Goal: Information Seeking & Learning: Find specific page/section

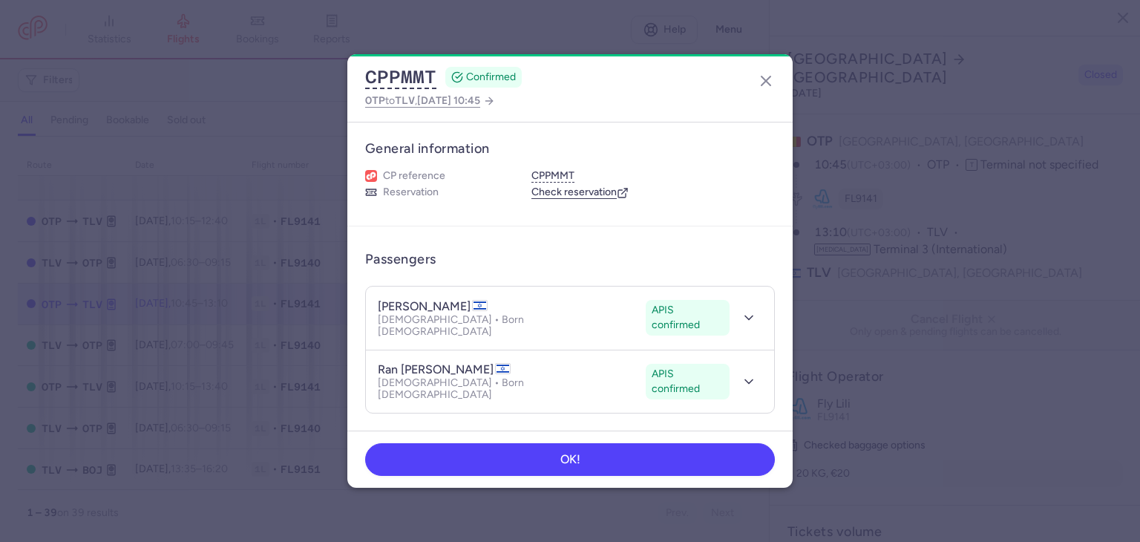
select select "days"
click at [763, 73] on icon "button" at bounding box center [766, 81] width 18 height 18
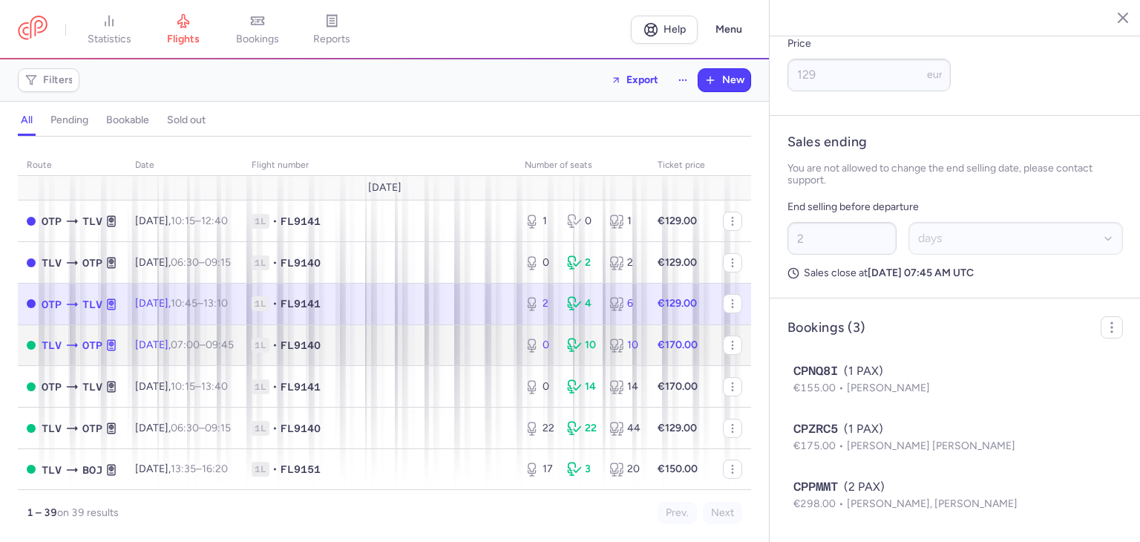
click at [463, 348] on span "1L • FL9140" at bounding box center [379, 345] width 255 height 15
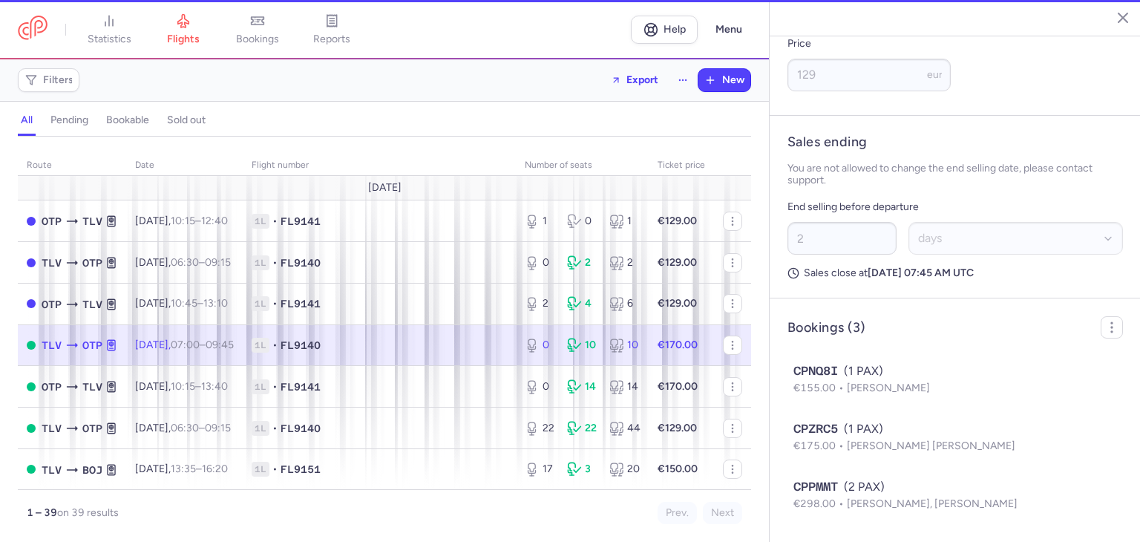
type input "0"
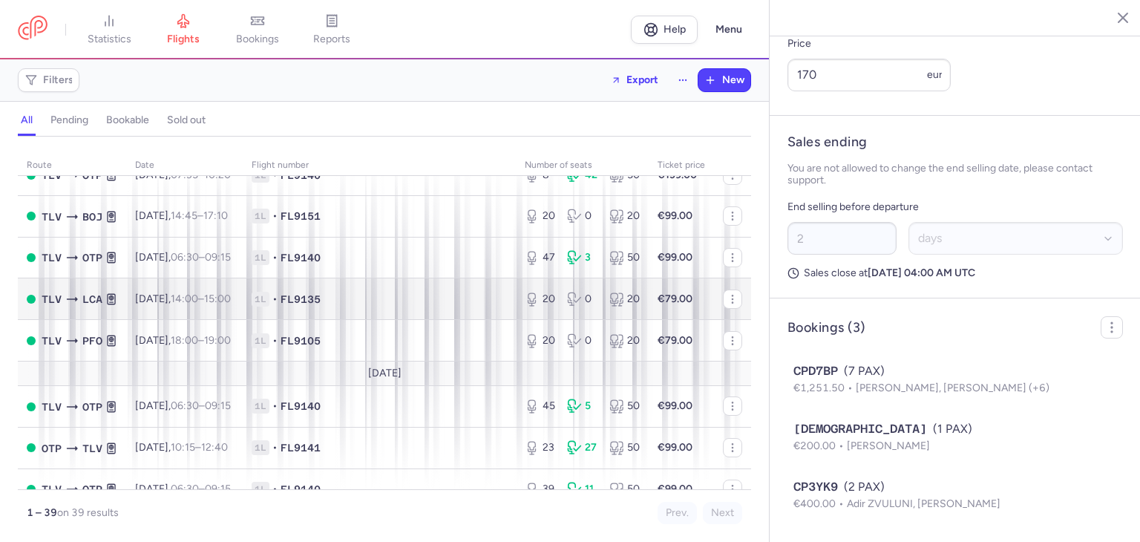
scroll to position [445, 0]
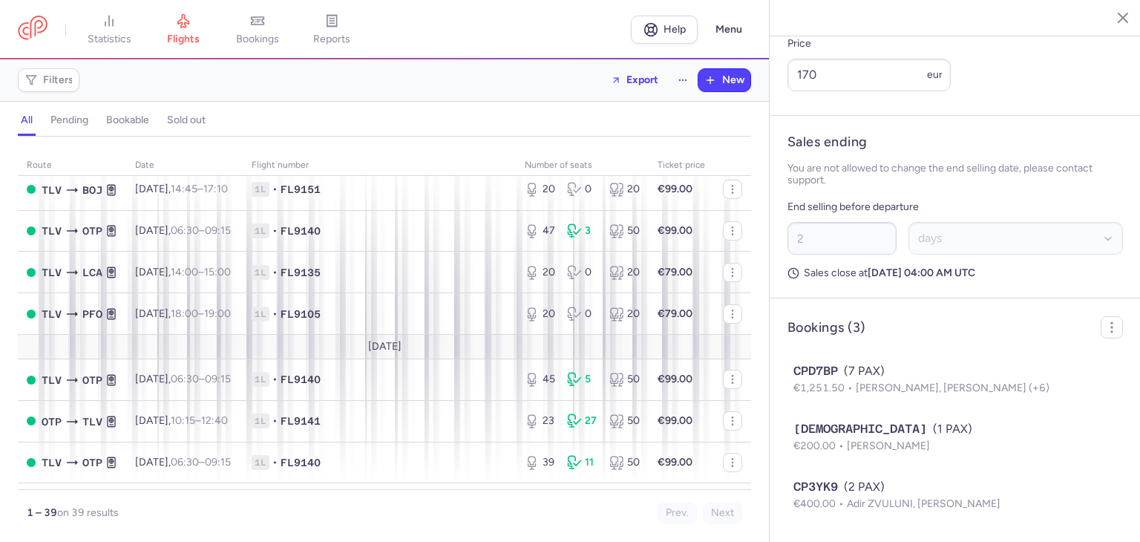
click at [1116, 14] on icon "button" at bounding box center [1112, 17] width 15 height 15
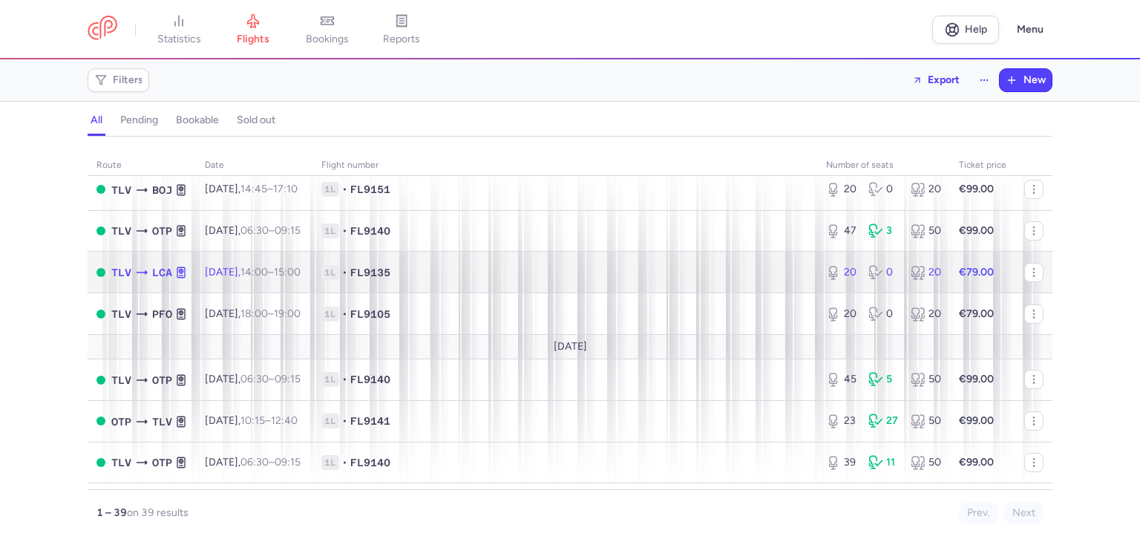
click at [645, 280] on span "1L • FL9135" at bounding box center [564, 272] width 487 height 15
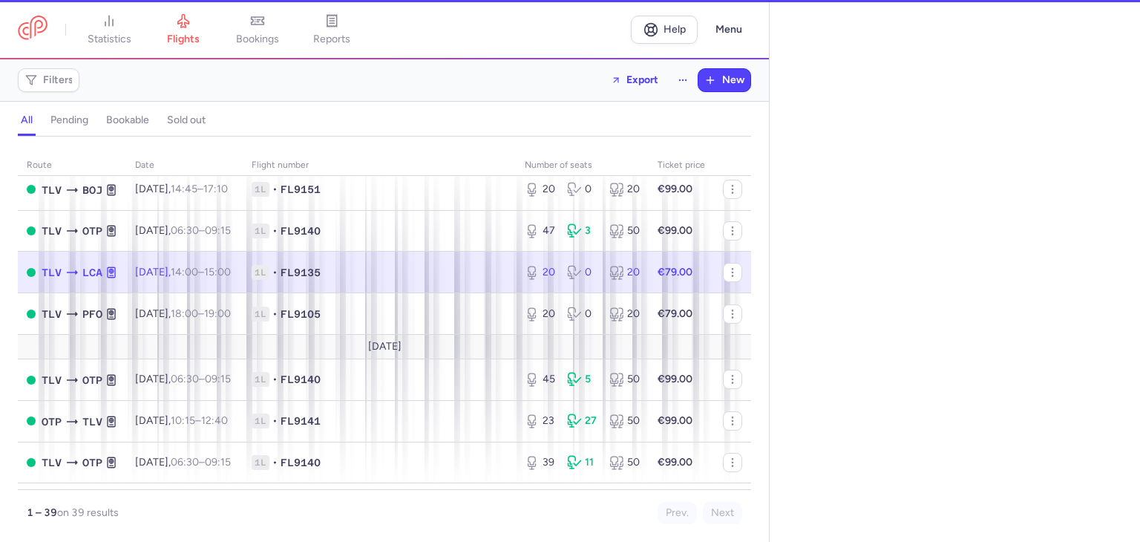
select select "days"
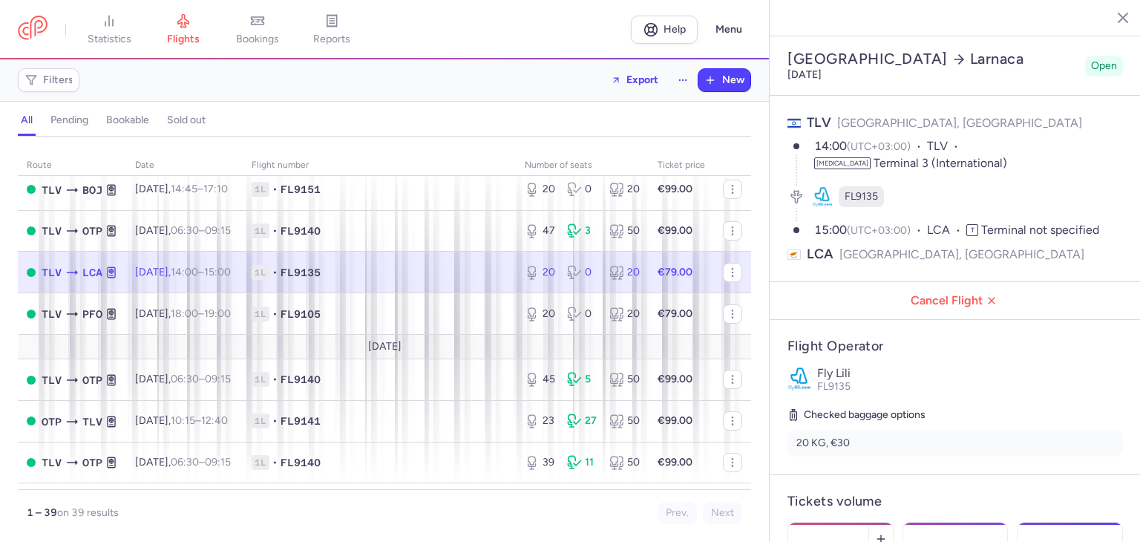
click at [1114, 19] on icon "button" at bounding box center [1112, 17] width 15 height 15
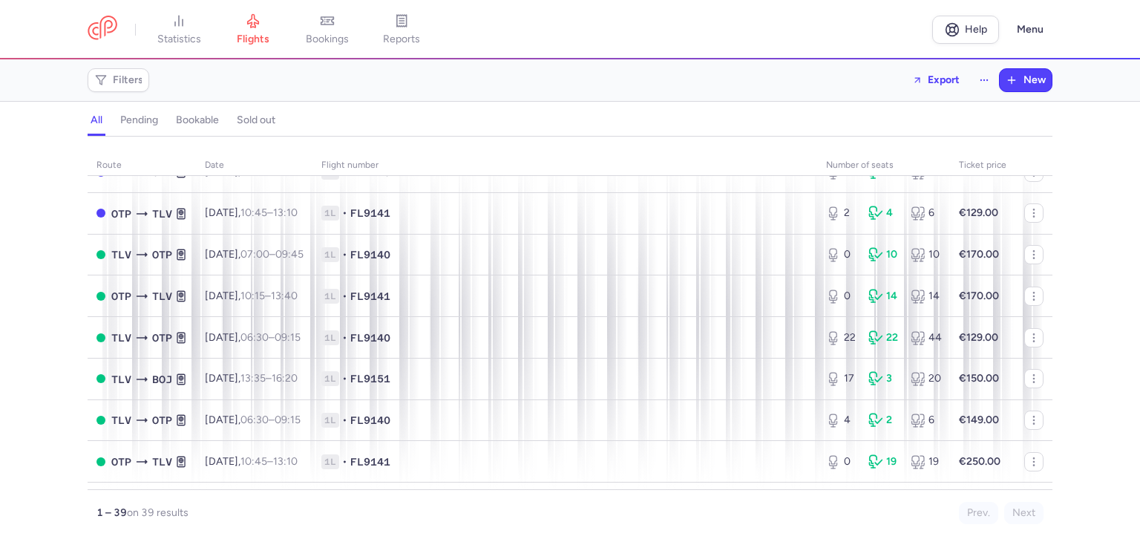
scroll to position [74, 0]
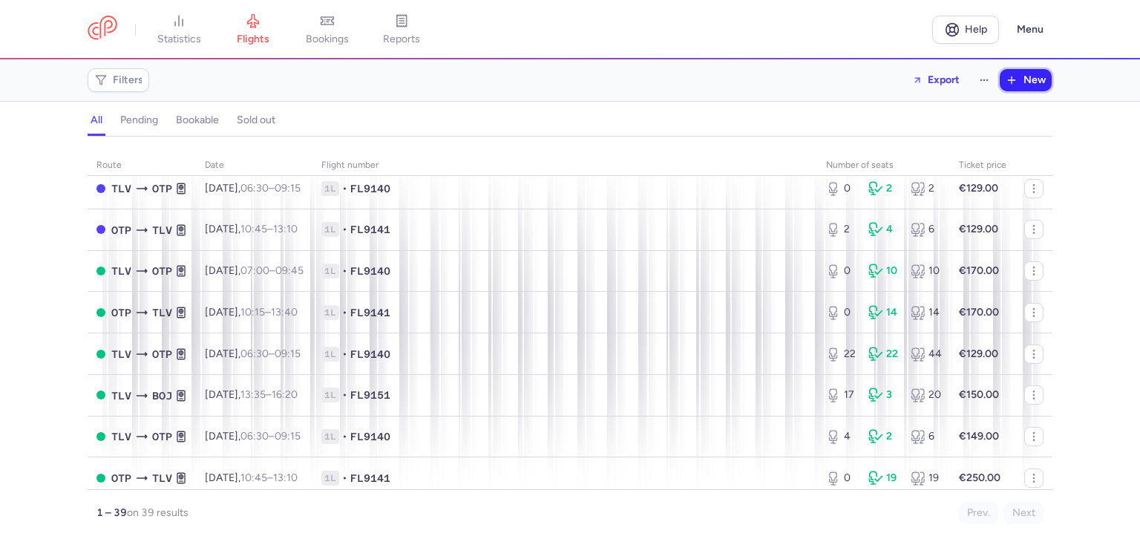
click at [1026, 69] on button "New" at bounding box center [1026, 80] width 52 height 22
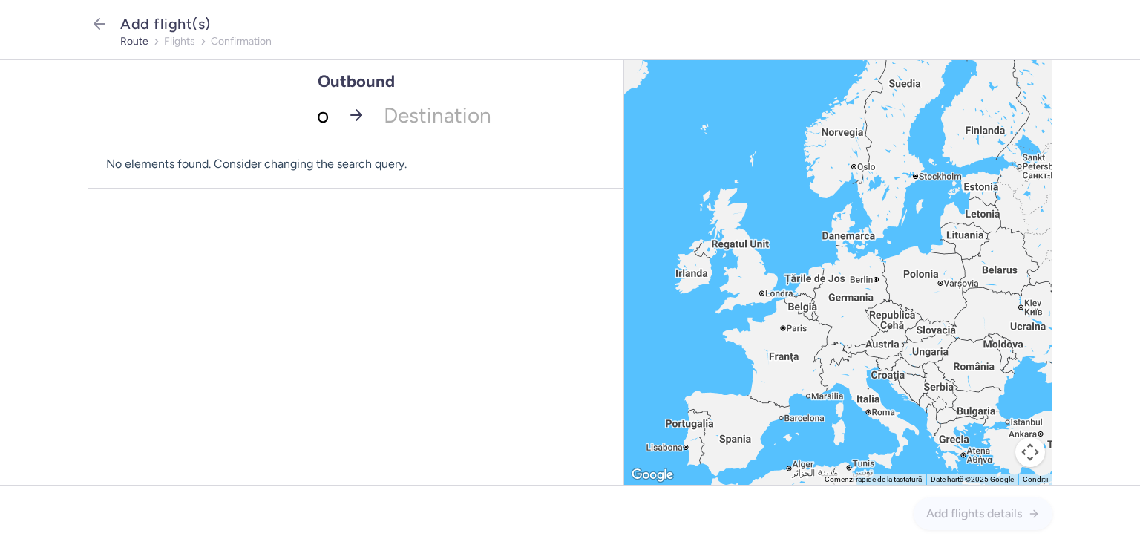
type input "ot"
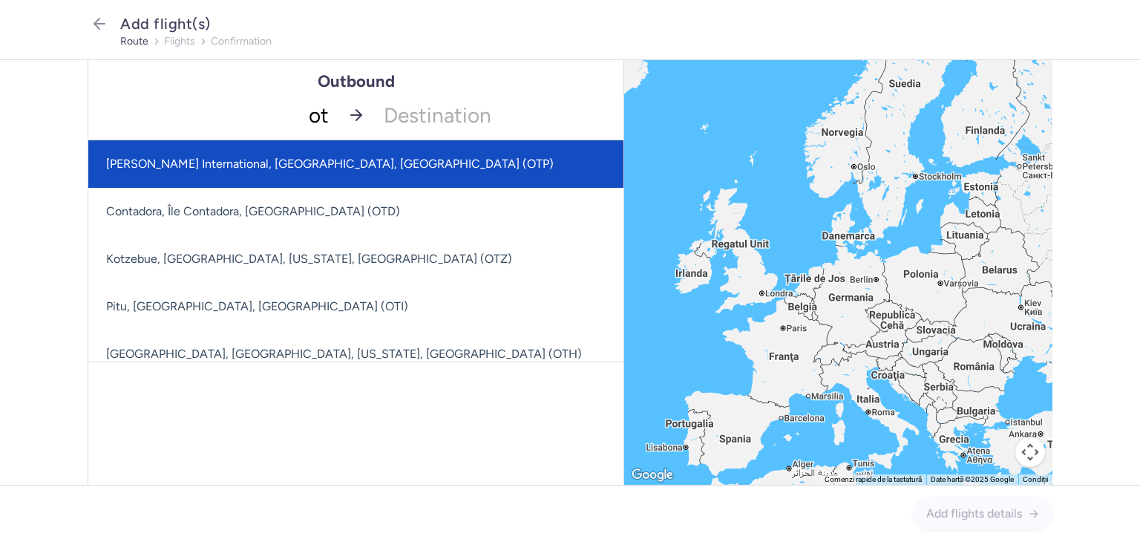
click at [339, 158] on span "Henri Coanda International, Bucharest, Romania (OTP)" at bounding box center [330, 164] width 448 height 14
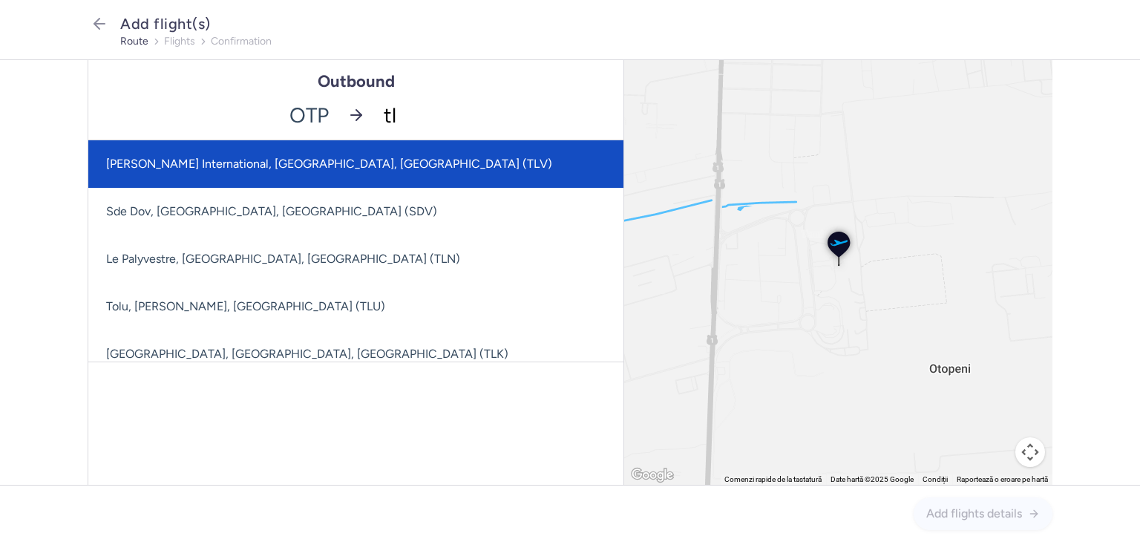
type input "tlv"
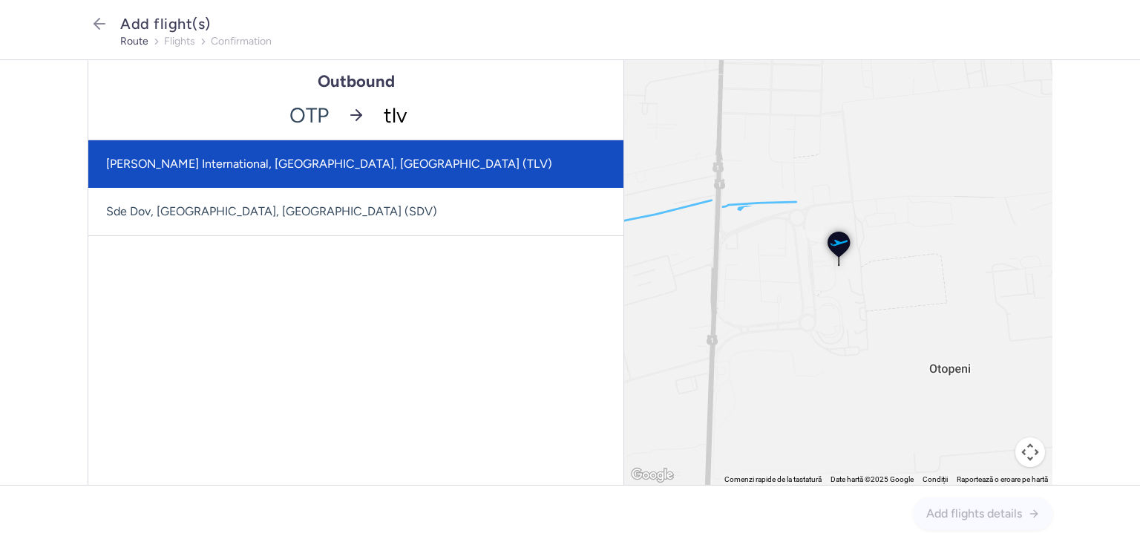
click at [333, 154] on span "Ben Gurion International, Tel Aviv, Israel (TLV)" at bounding box center [355, 164] width 535 height 48
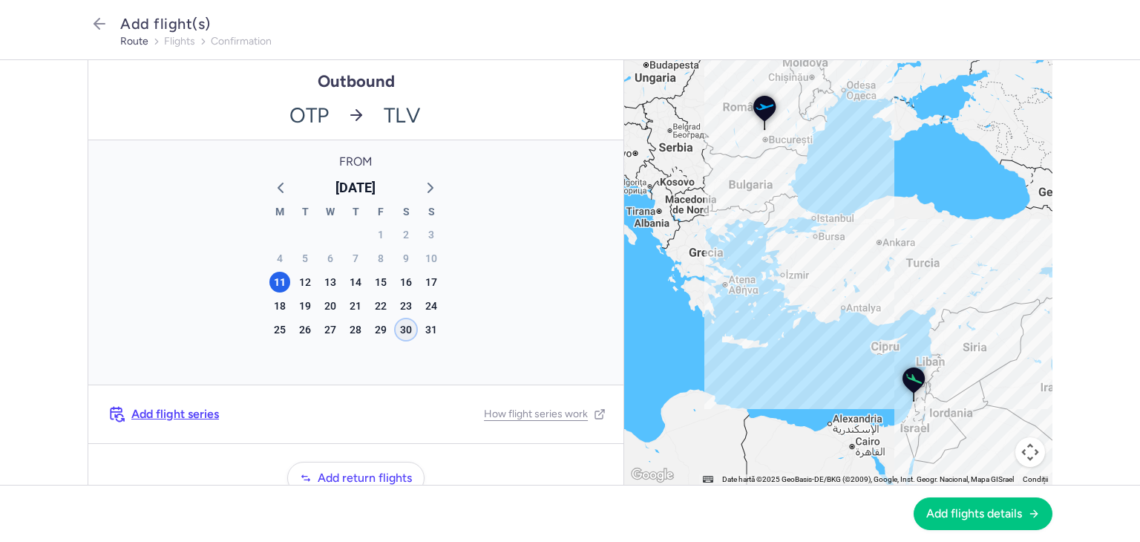
click at [396, 333] on div "30" at bounding box center [406, 329] width 21 height 21
click at [1019, 509] on span "Add flights details" at bounding box center [975, 512] width 96 height 13
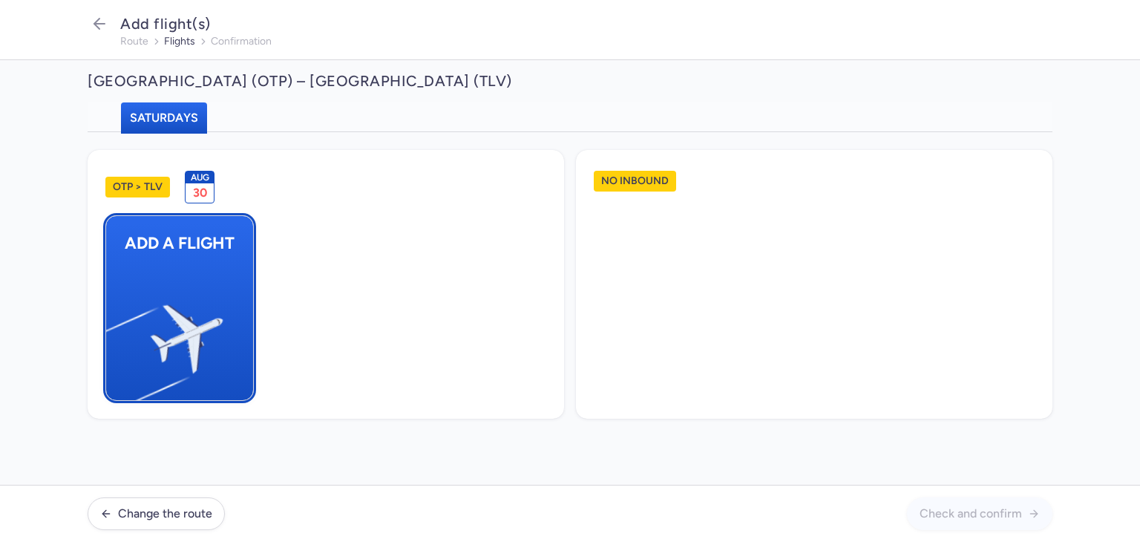
click at [134, 273] on img "button" at bounding box center [113, 333] width 251 height 230
select select "23"
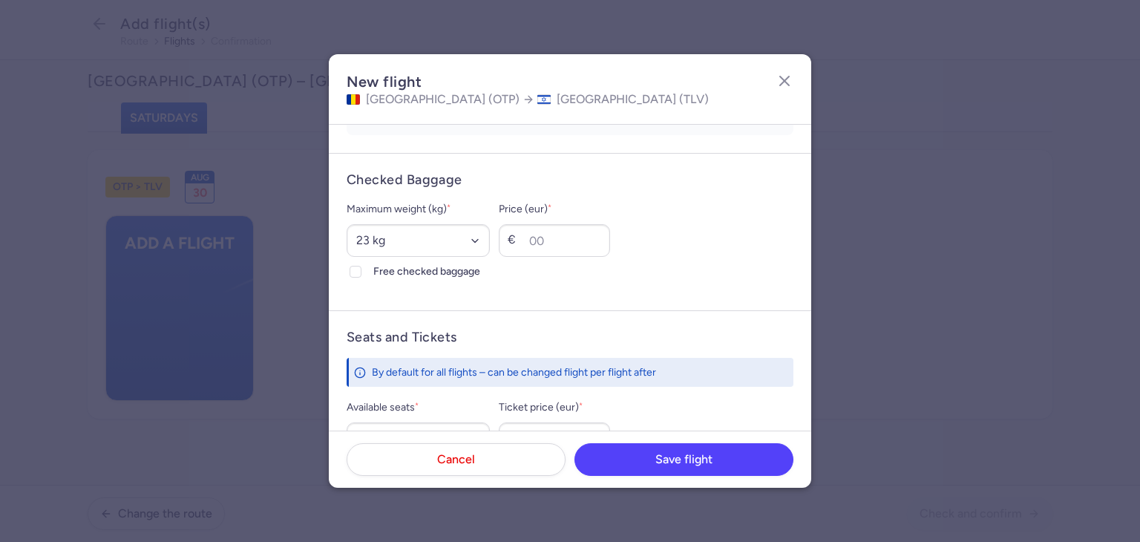
scroll to position [361, 0]
drag, startPoint x: 466, startPoint y: 367, endPoint x: 748, endPoint y: 359, distance: 282.2
click at [748, 359] on div "By default for all flights – can be changed flight per flight after" at bounding box center [570, 373] width 447 height 29
click at [675, 323] on form "Seats and Tickets By default for all flights – can be changed flight per flight…" at bounding box center [570, 398] width 483 height 174
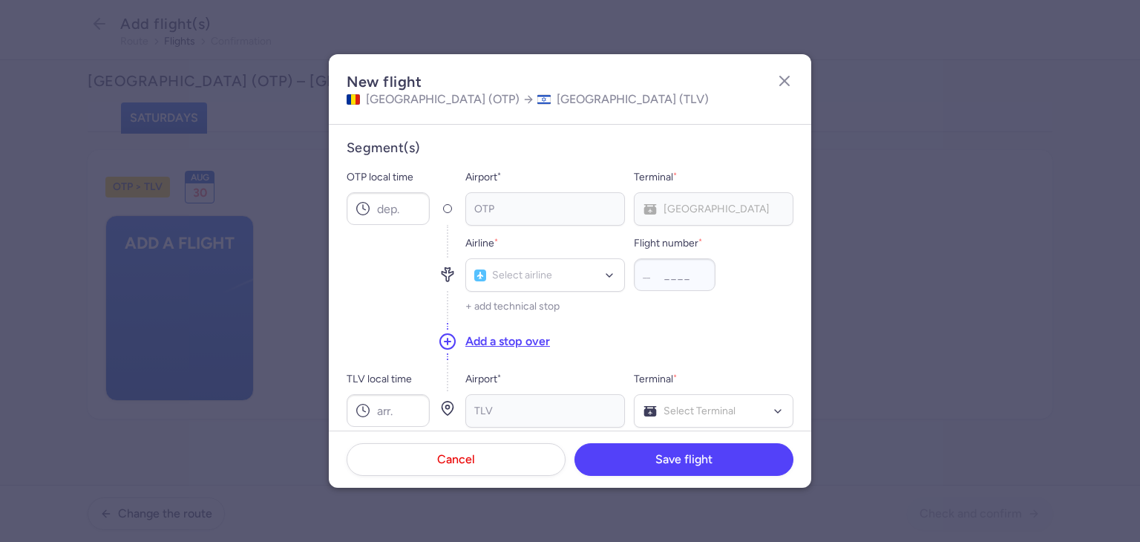
scroll to position [0, 0]
click at [779, 78] on icon "button" at bounding box center [785, 81] width 18 height 18
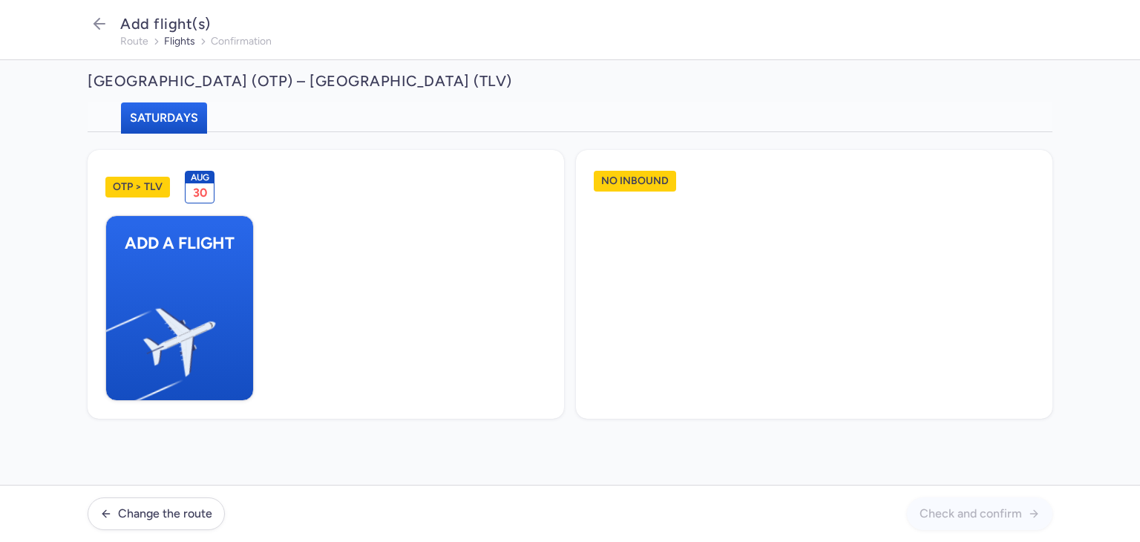
click at [122, 25] on span "Add flight(s)" at bounding box center [165, 24] width 91 height 18
click at [110, 25] on button "button" at bounding box center [100, 25] width 24 height 27
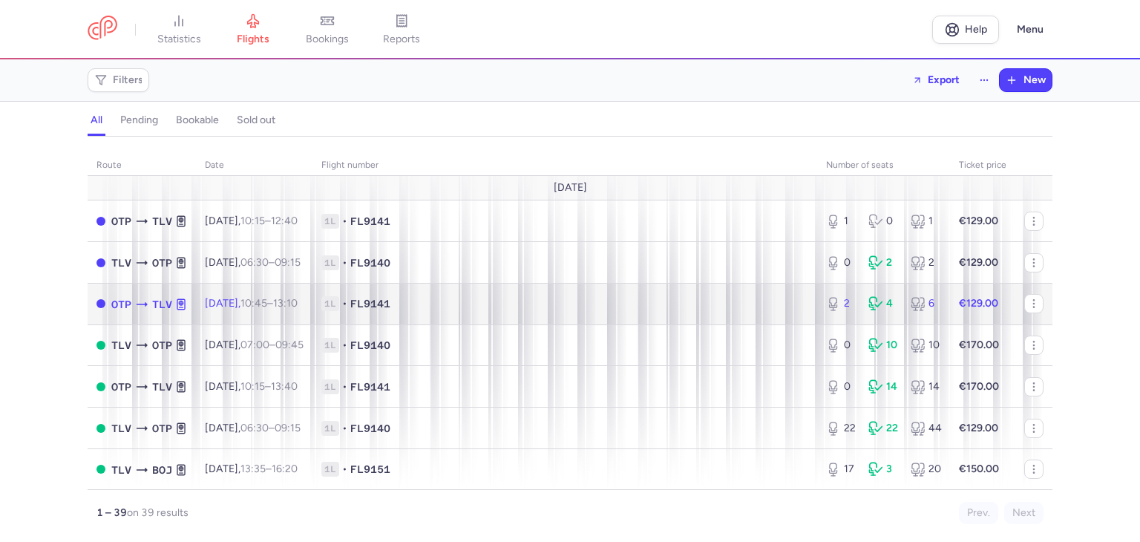
click at [626, 310] on span "1L • FL9141" at bounding box center [564, 303] width 487 height 15
select select "days"
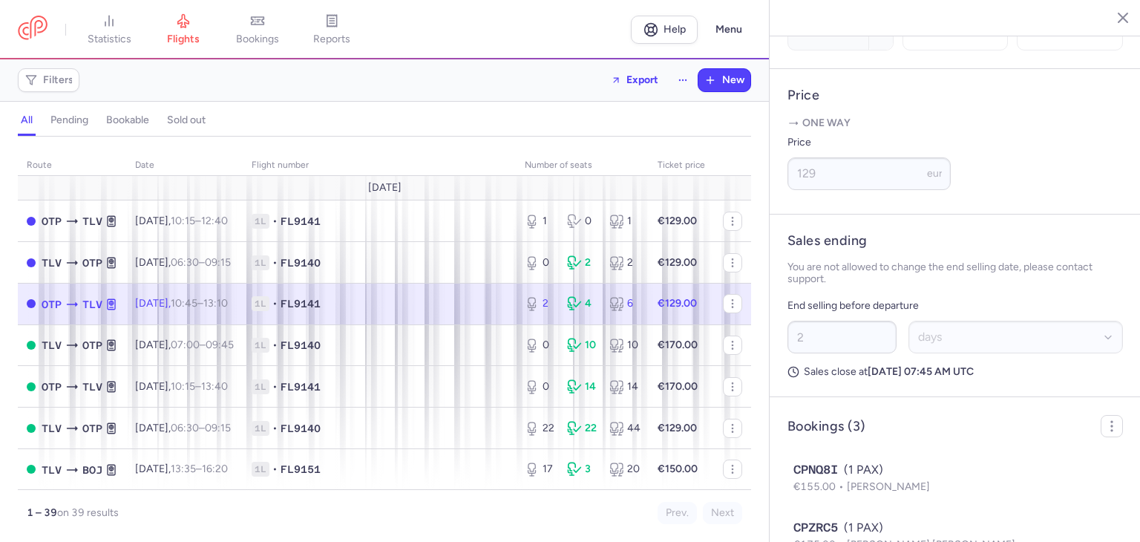
scroll to position [688, 0]
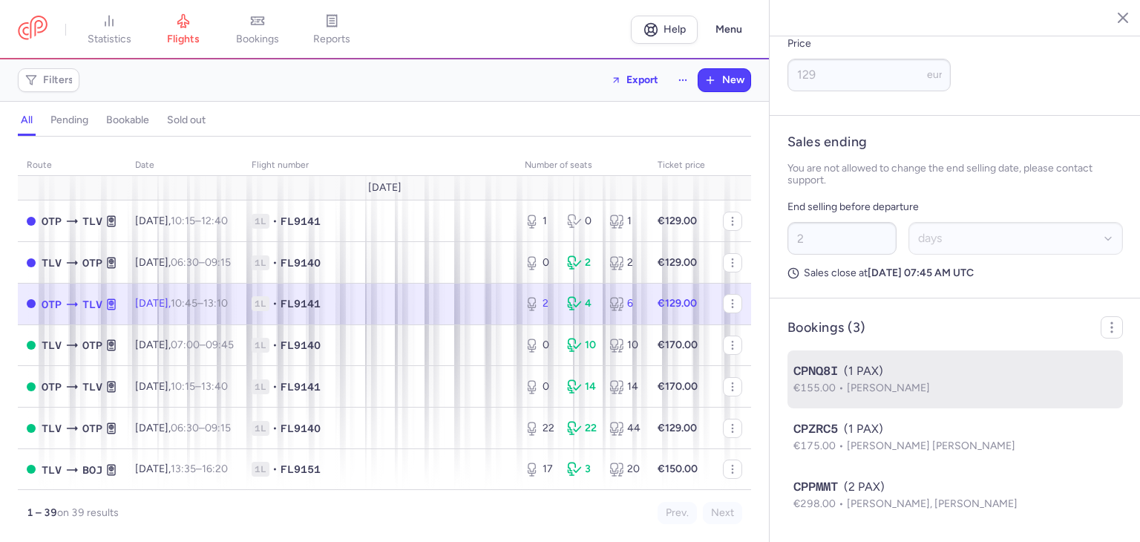
click at [896, 377] on div "CPNQ8I (1 PAX)" at bounding box center [956, 371] width 324 height 18
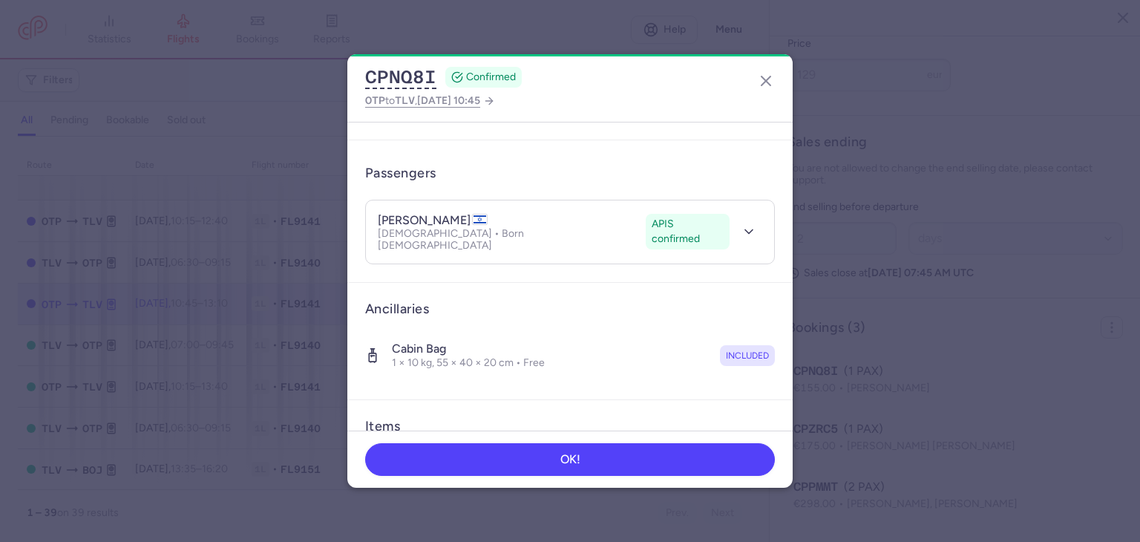
scroll to position [223, 0]
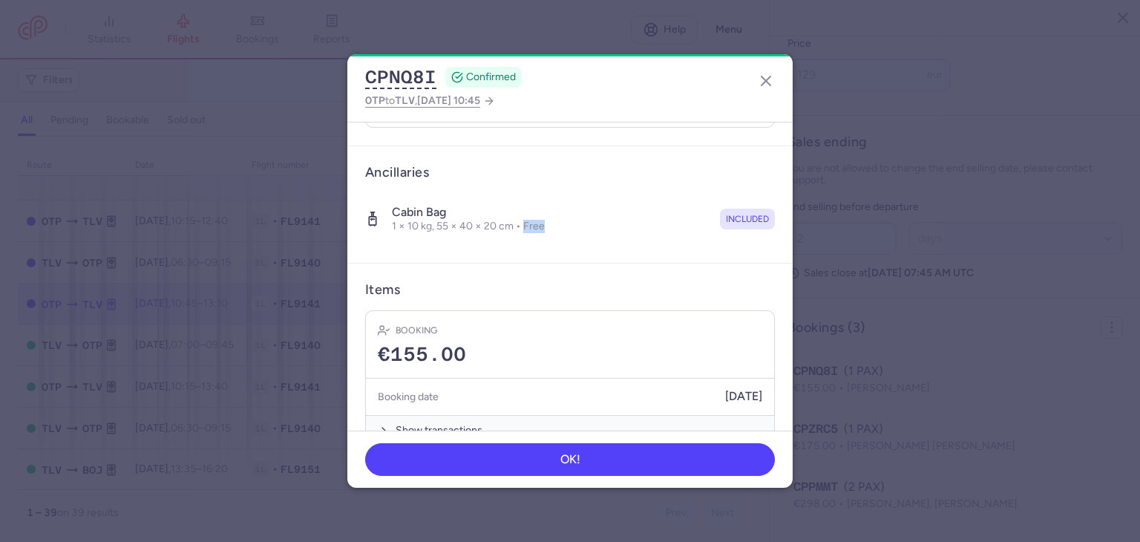
click at [524, 217] on div "Cabin bag 1 × 10 kg, 55 × 40 × 20 cm • Free included" at bounding box center [570, 219] width 410 height 52
click at [638, 205] on div "Cabin bag 1 × 10 kg, 55 × 40 × 20 cm • Free included" at bounding box center [570, 219] width 410 height 52
click at [726, 212] on span "included" at bounding box center [747, 219] width 43 height 15
drag, startPoint x: 559, startPoint y: 206, endPoint x: 511, endPoint y: 201, distance: 48.5
click at [290, 205] on dialog "CPNQ8I CONFIRMED OTP to TLV , 2025 Aug 11, 10:45 General information CP referen…" at bounding box center [570, 271] width 1093 height 434
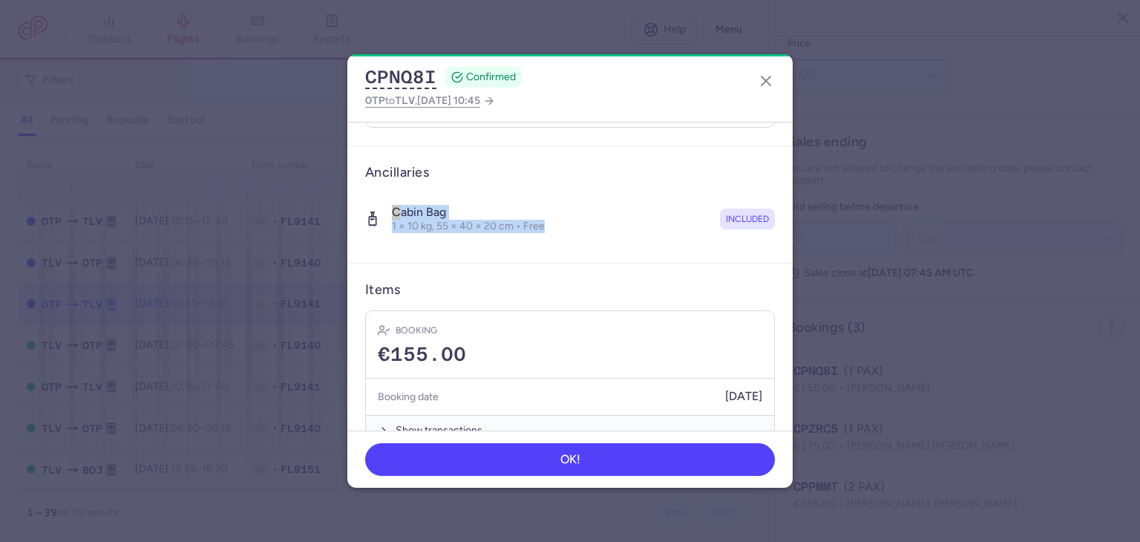
click at [621, 201] on div "Cabin bag 1 × 10 kg, 55 × 40 × 20 cm • Free included" at bounding box center [570, 219] width 410 height 52
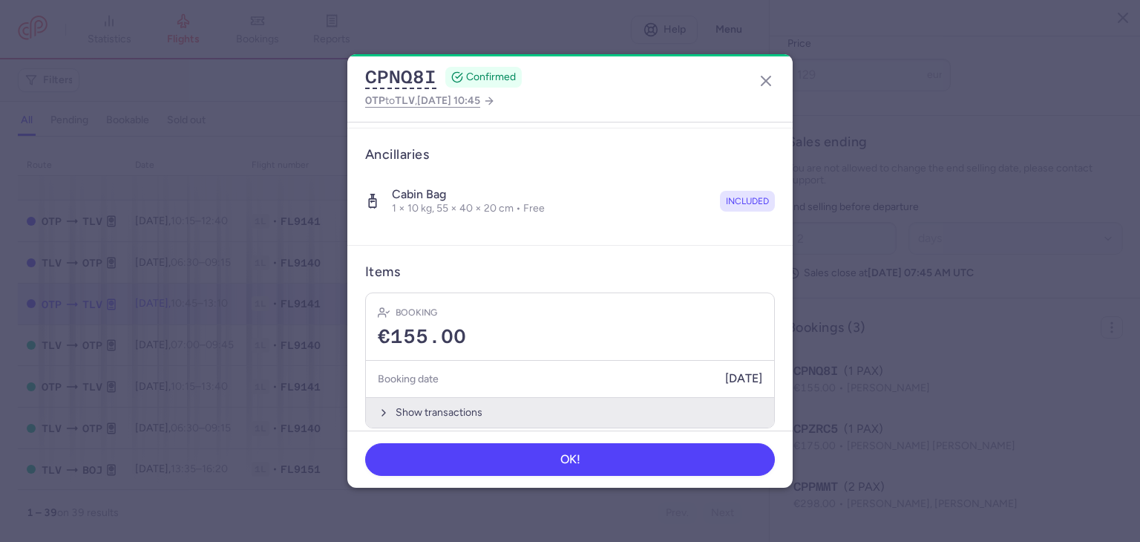
click at [468, 397] on button "Show transactions" at bounding box center [570, 412] width 408 height 30
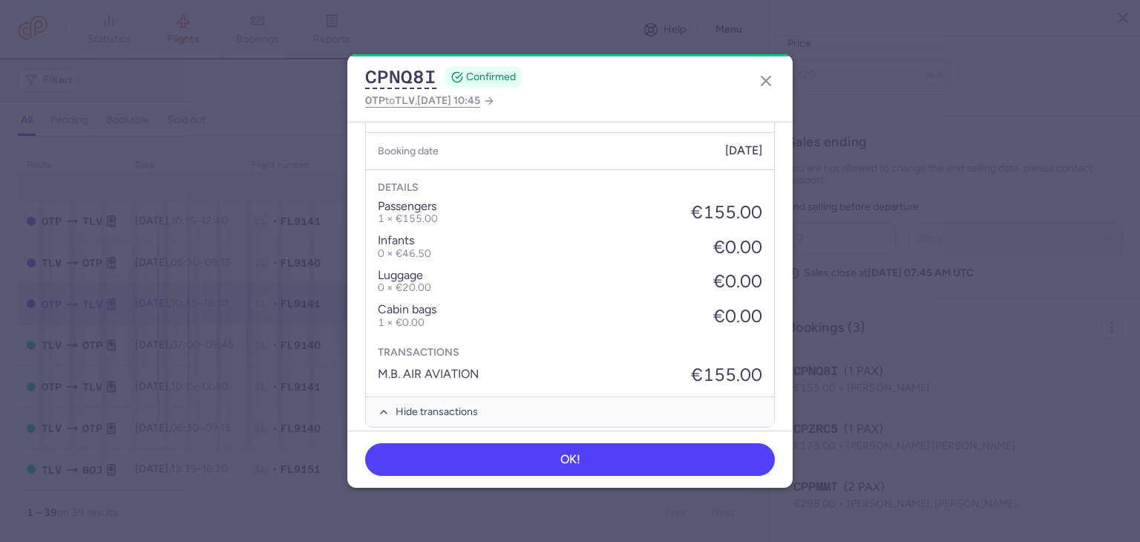
scroll to position [469, 0]
click at [768, 78] on icon "button" at bounding box center [766, 81] width 18 height 18
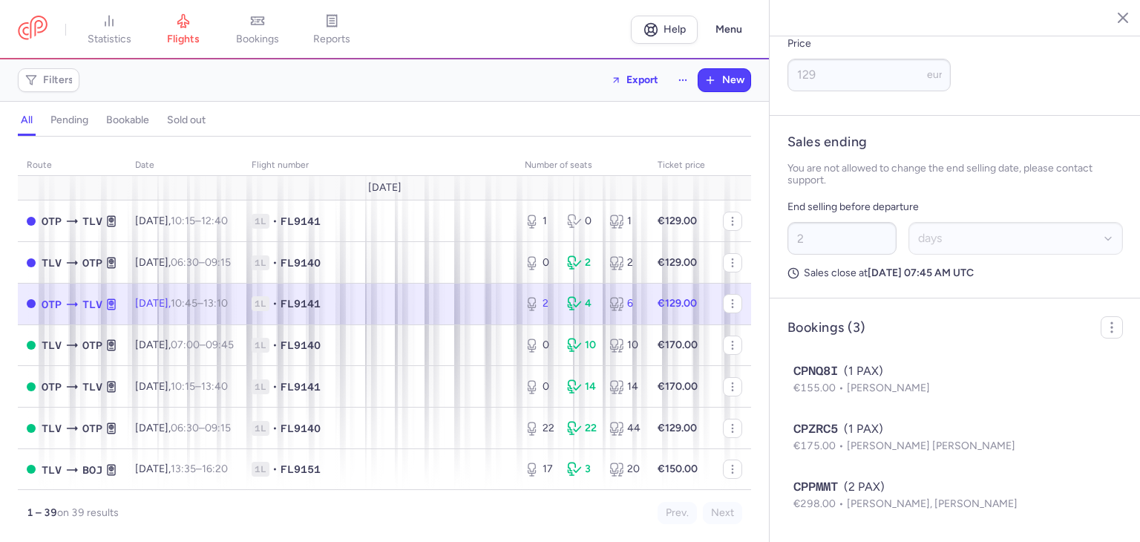
click at [1107, 16] on icon "button" at bounding box center [1112, 17] width 15 height 15
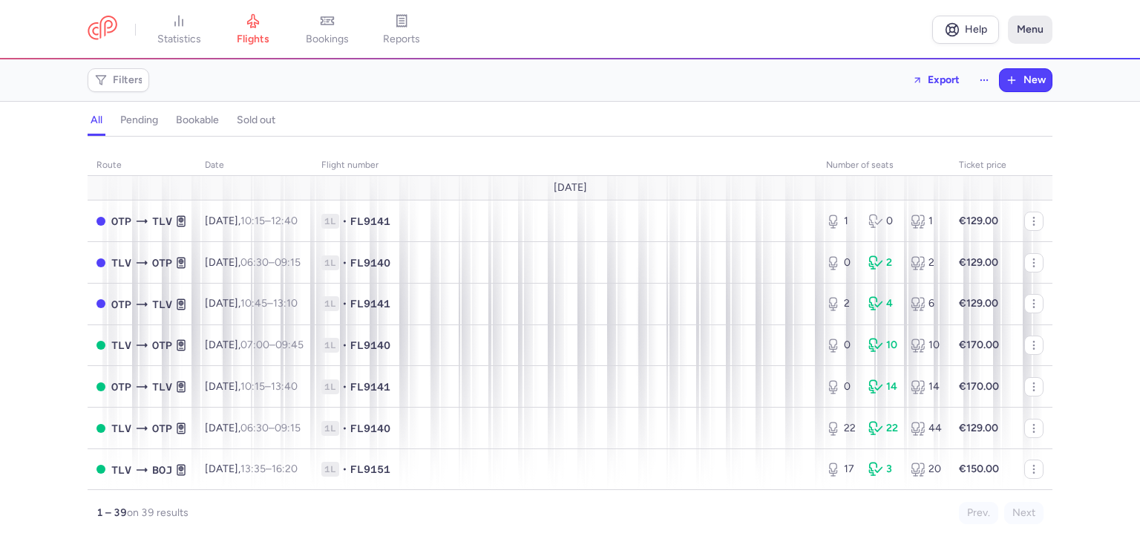
click at [1028, 25] on button "Menu" at bounding box center [1030, 30] width 45 height 28
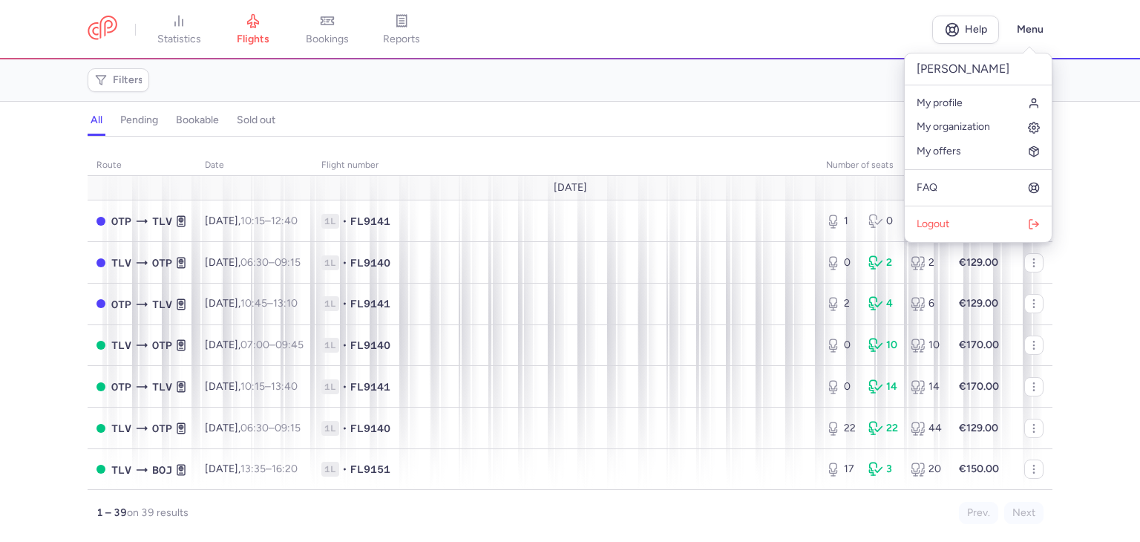
click at [834, 48] on header "statistics flights bookings reports Help Menu" at bounding box center [570, 29] width 1140 height 59
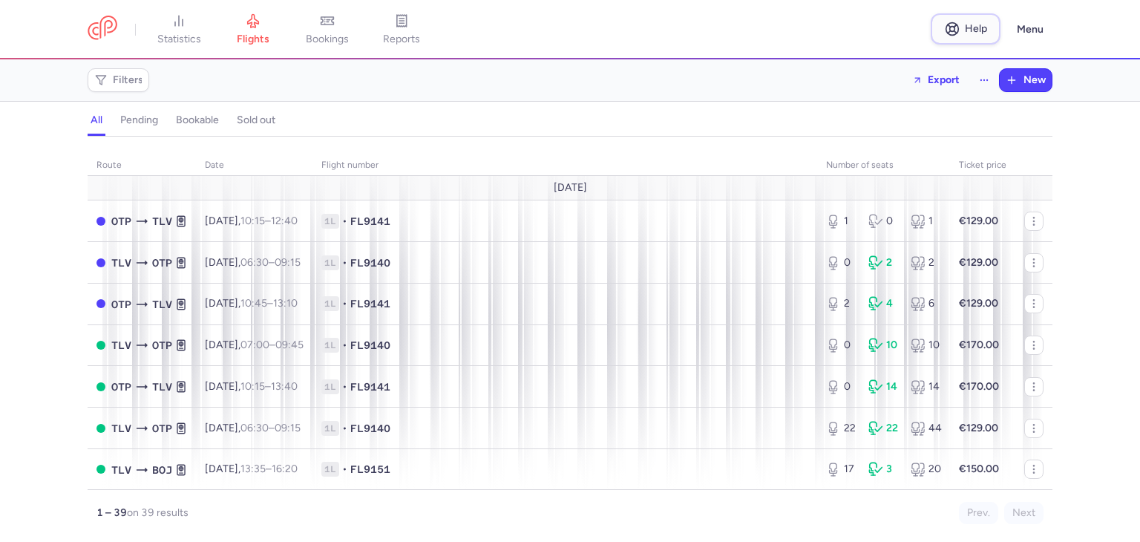
click at [973, 29] on span "Help" at bounding box center [976, 28] width 22 height 11
click at [950, 23] on circle at bounding box center [952, 29] width 13 height 13
click at [951, 23] on icon at bounding box center [952, 29] width 15 height 15
click at [951, 23] on circle at bounding box center [952, 29] width 13 height 13
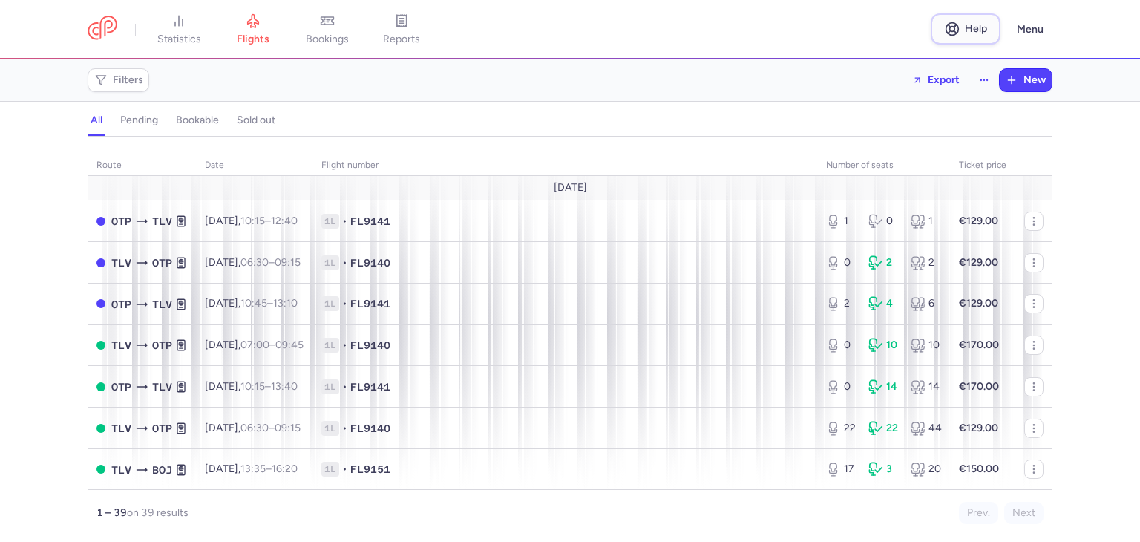
click at [960, 25] on span "Help" at bounding box center [966, 29] width 42 height 15
click at [1045, 30] on button "Menu" at bounding box center [1030, 30] width 45 height 28
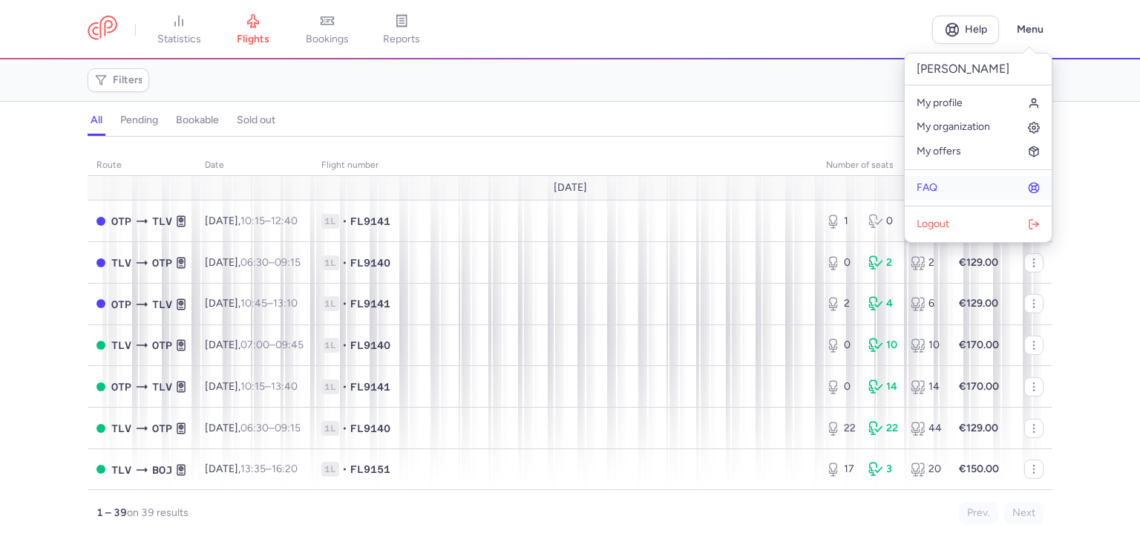
click at [964, 190] on link "FAQ" at bounding box center [978, 188] width 147 height 24
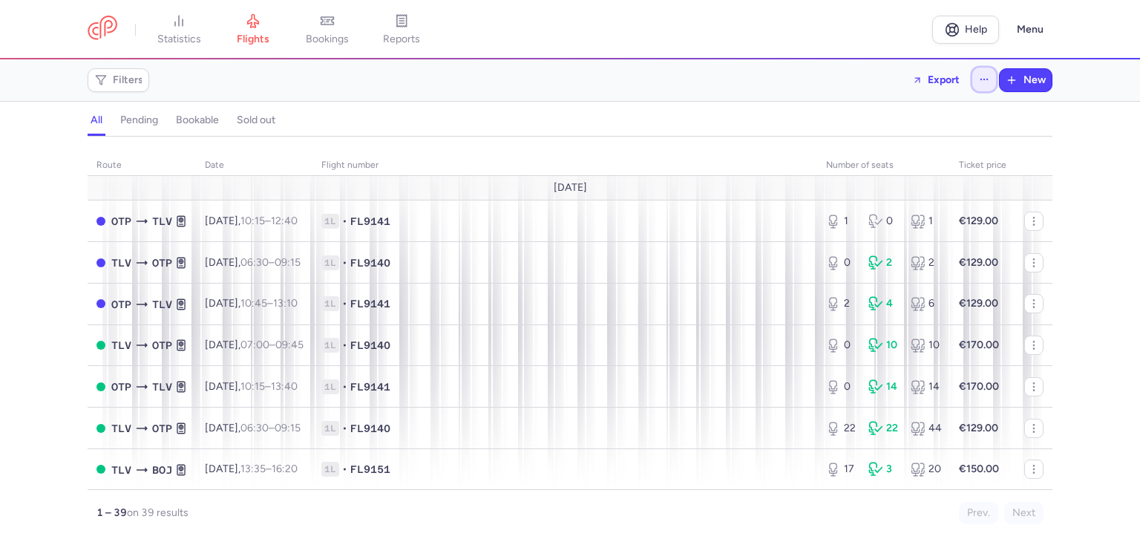
click at [983, 78] on icon "button" at bounding box center [984, 79] width 10 height 10
